Goal: Information Seeking & Learning: Learn about a topic

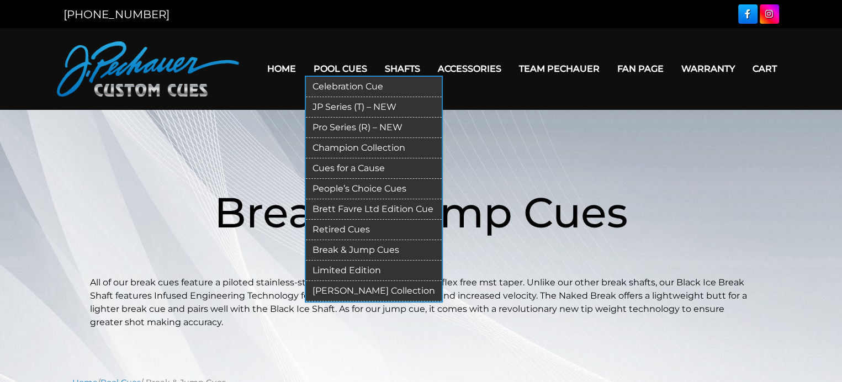
click at [326, 108] on link "JP Series (T) – NEW" at bounding box center [374, 107] width 136 height 20
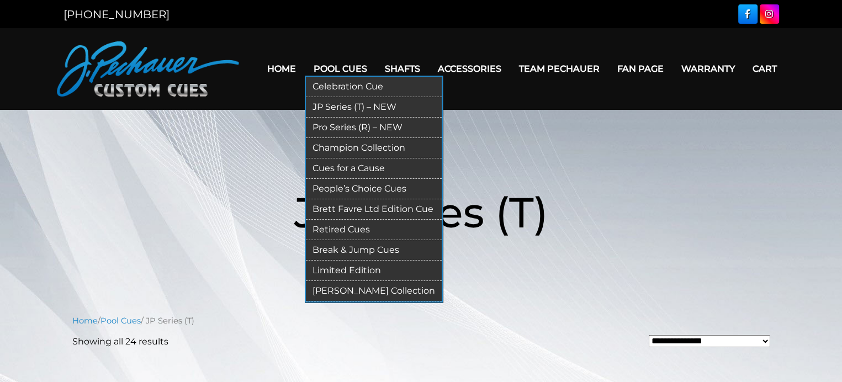
click at [356, 129] on link "Pro Series (R) – NEW" at bounding box center [374, 128] width 136 height 20
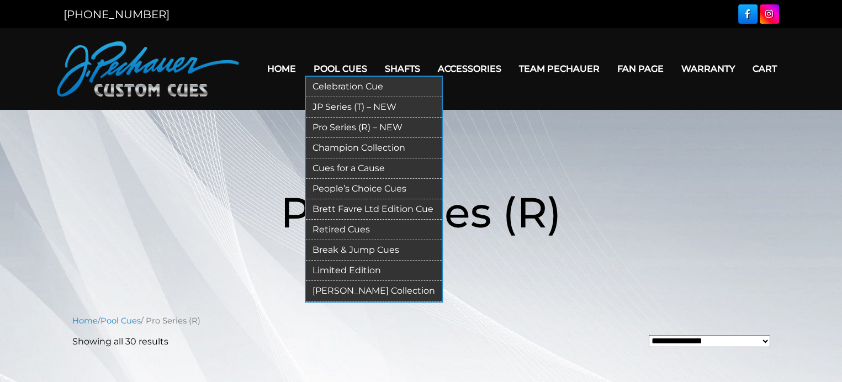
click at [351, 108] on link "JP Series (T) – NEW" at bounding box center [374, 107] width 136 height 20
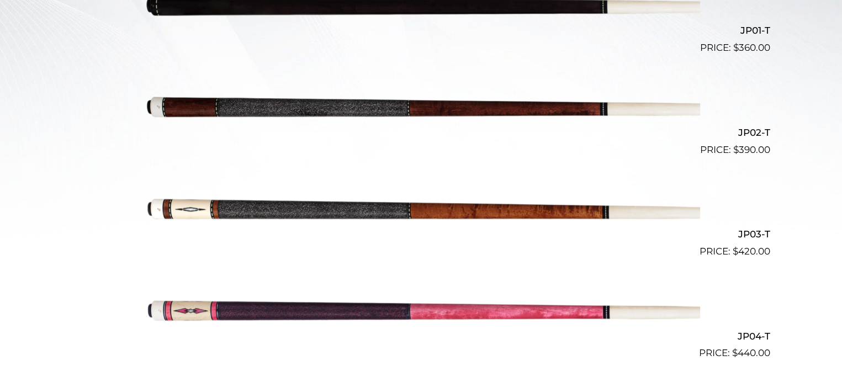
scroll to position [399, 0]
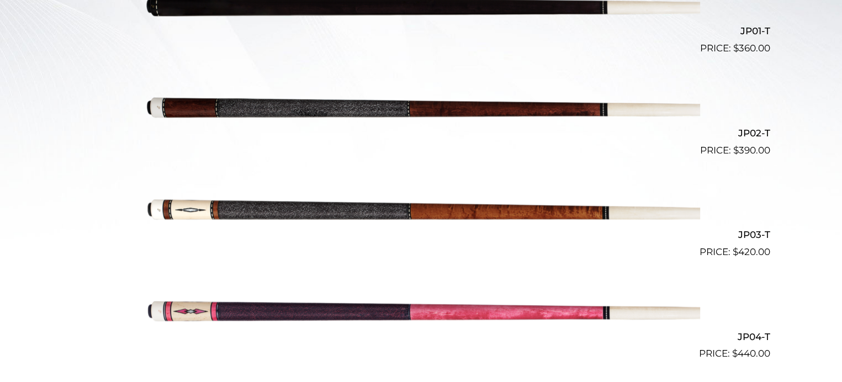
click at [604, 184] on img at bounding box center [421, 208] width 558 height 93
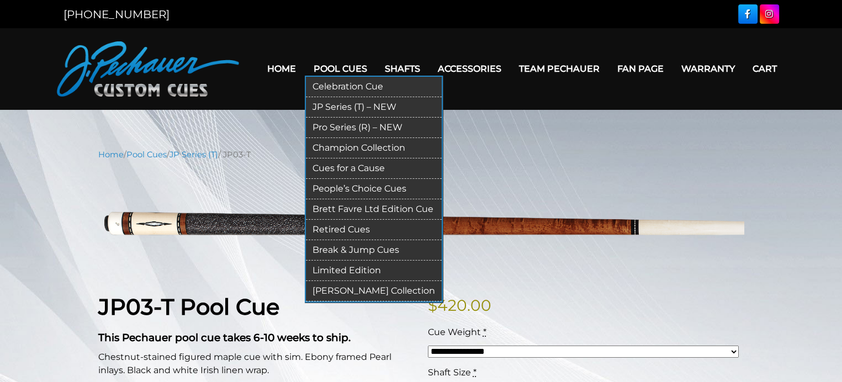
click at [342, 105] on link "JP Series (T) – NEW" at bounding box center [374, 107] width 136 height 20
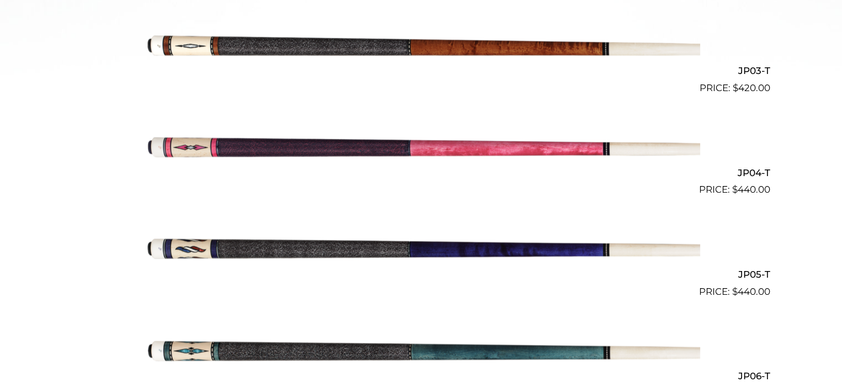
scroll to position [562, 0]
